Goal: Task Accomplishment & Management: Complete application form

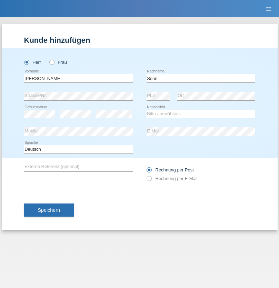
type input "Senn"
select select "CH"
select select "en"
radio input "true"
click at [78, 78] on input "text" at bounding box center [78, 78] width 109 height 9
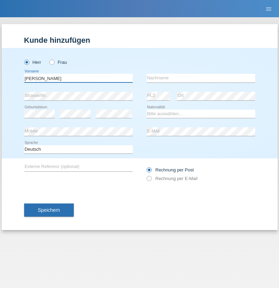
type input "[PERSON_NAME]"
click at [201, 78] on input "text" at bounding box center [201, 78] width 109 height 9
type input "Nemani"
select select "AF"
select select "C"
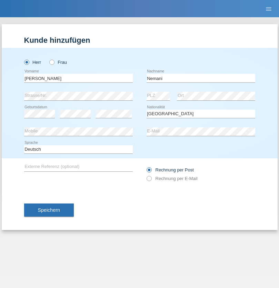
select select "02"
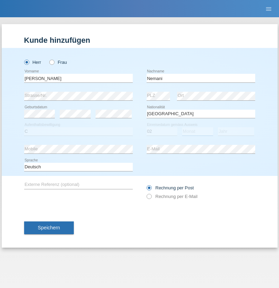
select select "01"
select select "2021"
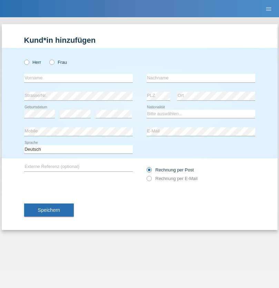
radio input "true"
click at [78, 78] on input "text" at bounding box center [78, 78] width 109 height 9
type input "Camille"
click at [201, 78] on input "text" at bounding box center [201, 78] width 109 height 9
type input "Jacquet"
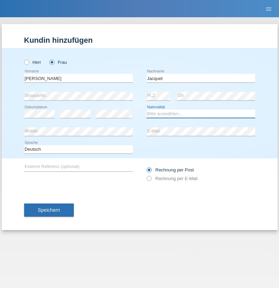
select select "CH"
radio input "true"
select select "DE"
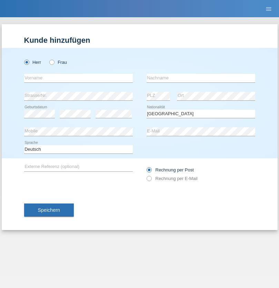
select select "C"
select select "07"
select select "11"
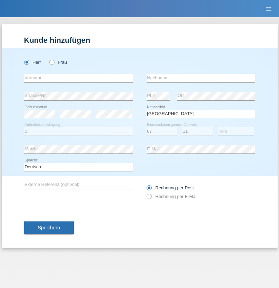
select select "1972"
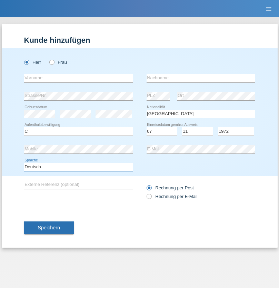
select select "en"
